Goal: Find contact information: Find contact information

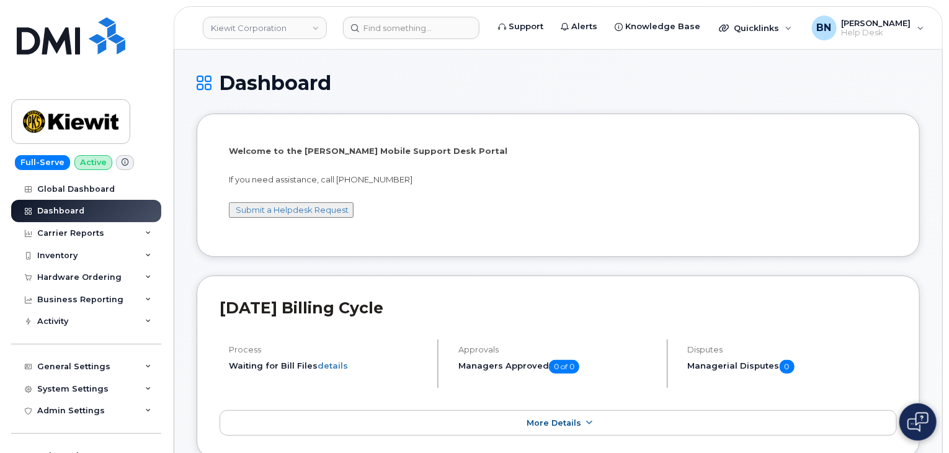
drag, startPoint x: 311, startPoint y: 223, endPoint x: 301, endPoint y: 231, distance: 12.8
click at [301, 231] on div "Welcome to the [PERSON_NAME] Mobile Support Desk Portal If you need assistance,…" at bounding box center [558, 184] width 677 height 97
drag, startPoint x: 336, startPoint y: 179, endPoint x: 414, endPoint y: 176, distance: 78.2
click at [414, 176] on p "If you need assistance, call [PHONE_NUMBER]" at bounding box center [558, 180] width 659 height 12
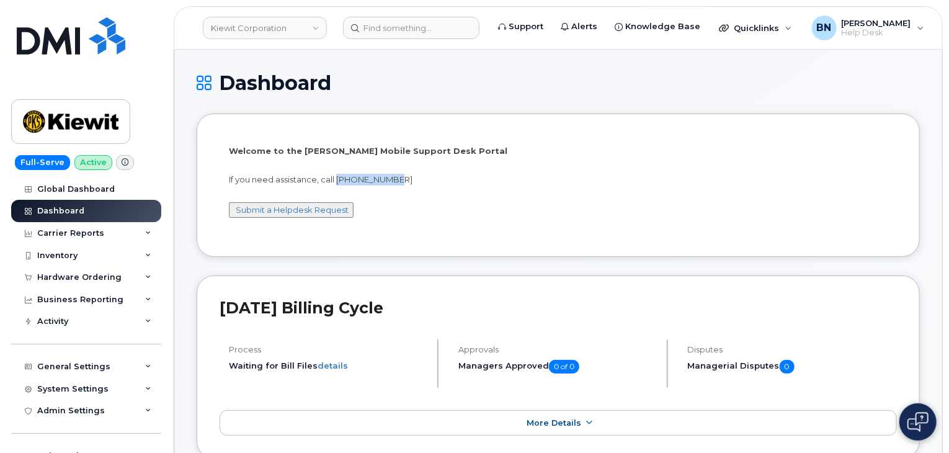
drag, startPoint x: 397, startPoint y: 176, endPoint x: 337, endPoint y: 179, distance: 60.3
click at [337, 179] on p "If you need assistance, call [PHONE_NUMBER]" at bounding box center [558, 180] width 659 height 12
drag, startPoint x: 337, startPoint y: 179, endPoint x: 417, endPoint y: 177, distance: 80.0
click at [417, 177] on p "If you need assistance, call [PHONE_NUMBER]" at bounding box center [558, 180] width 659 height 12
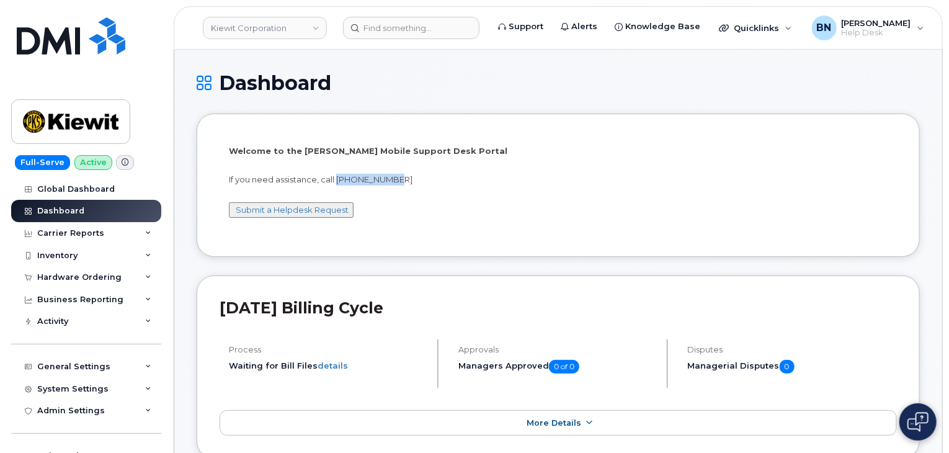
click at [417, 177] on p "If you need assistance, call [PHONE_NUMBER]" at bounding box center [558, 180] width 659 height 12
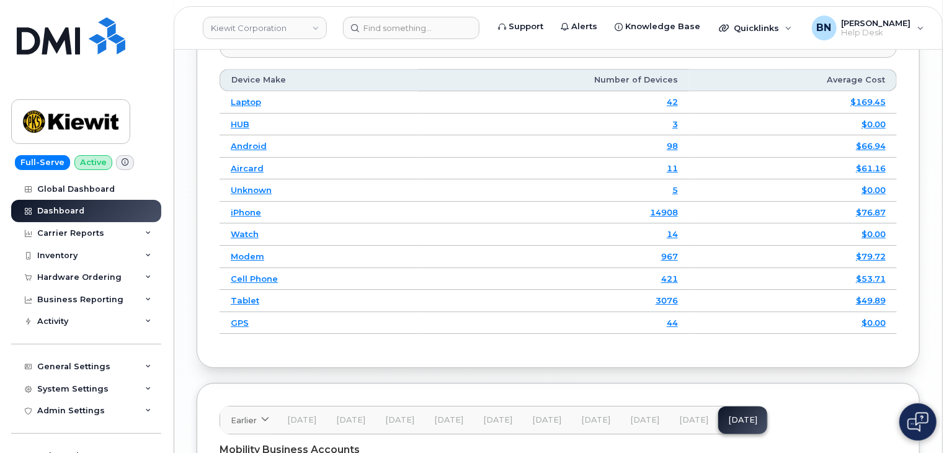
scroll to position [2315, 0]
